Goal: Find specific page/section: Find specific page/section

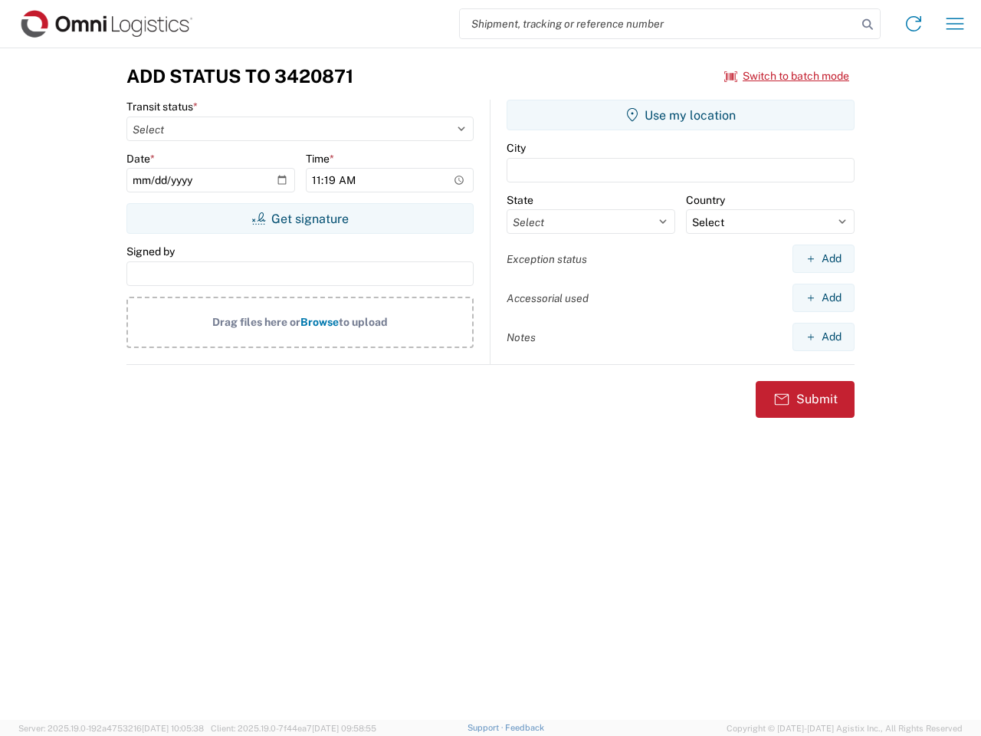
click at [658, 24] on input "search" at bounding box center [658, 23] width 397 height 29
click at [868, 25] on icon at bounding box center [867, 24] width 21 height 21
click at [914, 24] on icon at bounding box center [913, 23] width 25 height 25
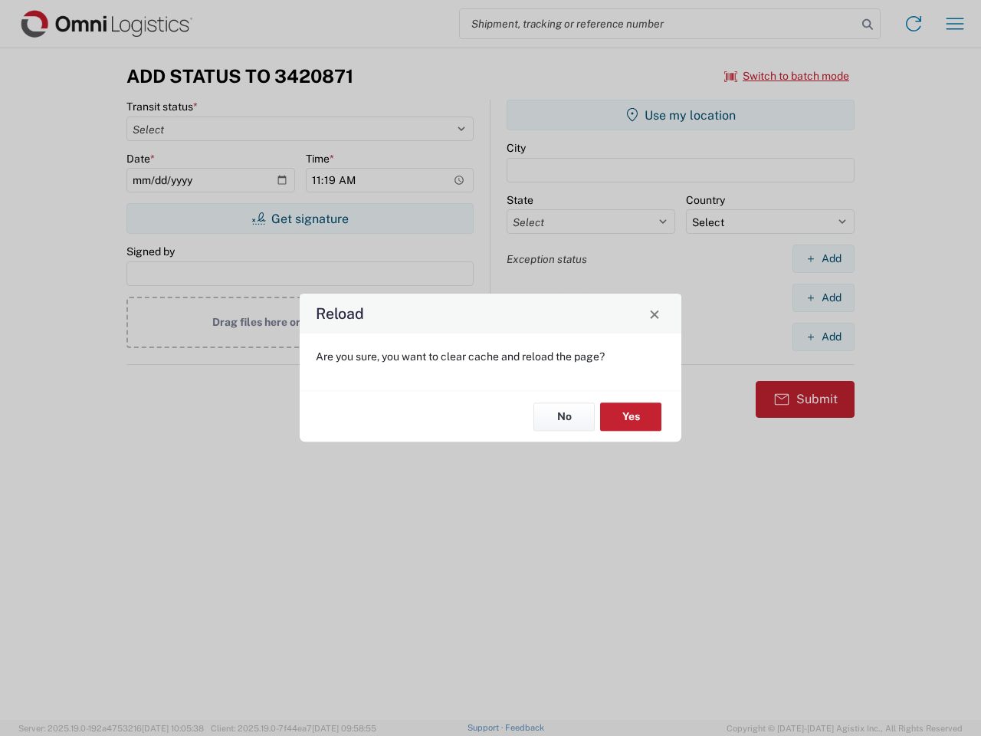
click at [787, 76] on div "Reload Are you sure, you want to clear cache and reload the page? No Yes" at bounding box center [490, 368] width 981 height 736
click at [300, 218] on div "Reload Are you sure, you want to clear cache and reload the page? No Yes" at bounding box center [490, 368] width 981 height 736
click at [681, 115] on div "Reload Are you sure, you want to clear cache and reload the page? No Yes" at bounding box center [490, 368] width 981 height 736
click at [823, 258] on div "Reload Are you sure, you want to clear cache and reload the page? No Yes" at bounding box center [490, 368] width 981 height 736
click at [823, 297] on div "Reload Are you sure, you want to clear cache and reload the page? No Yes" at bounding box center [490, 368] width 981 height 736
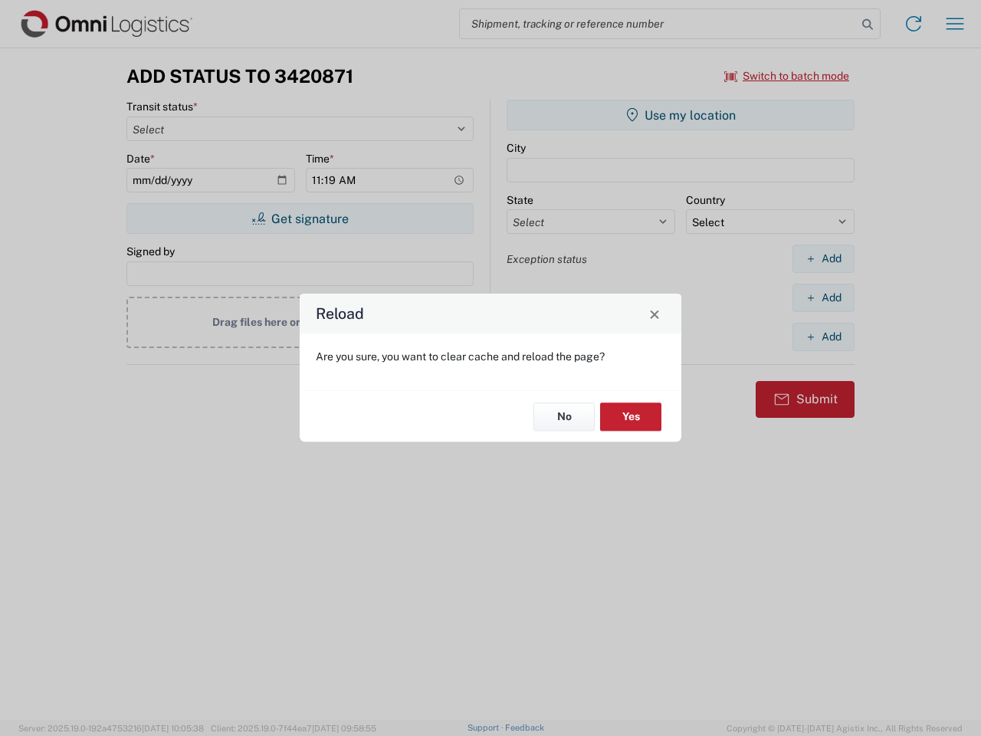
click at [823, 336] on div "Reload Are you sure, you want to clear cache and reload the page? No Yes" at bounding box center [490, 368] width 981 height 736
